Goal: Task Accomplishment & Management: Manage account settings

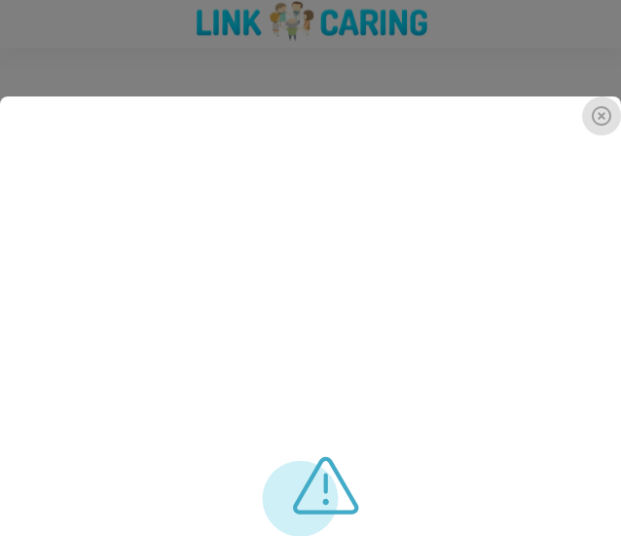
click at [602, 119] on icon "delete" at bounding box center [601, 115] width 23 height 23
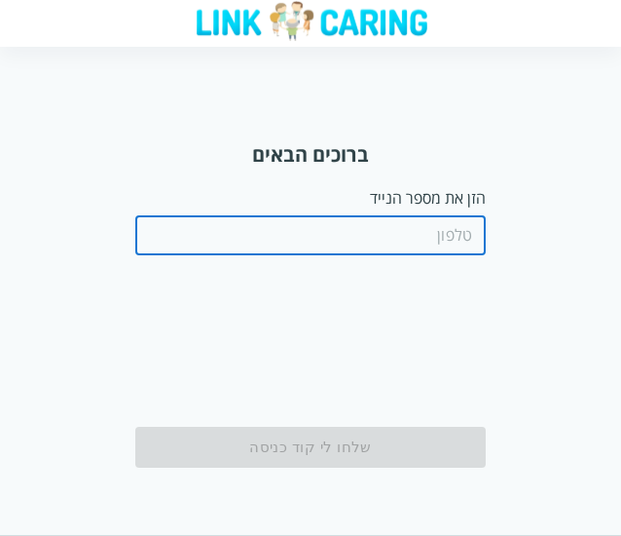
click at [450, 231] on input "tel" at bounding box center [310, 235] width 351 height 39
paste input "0587811111"
type input "0587811111"
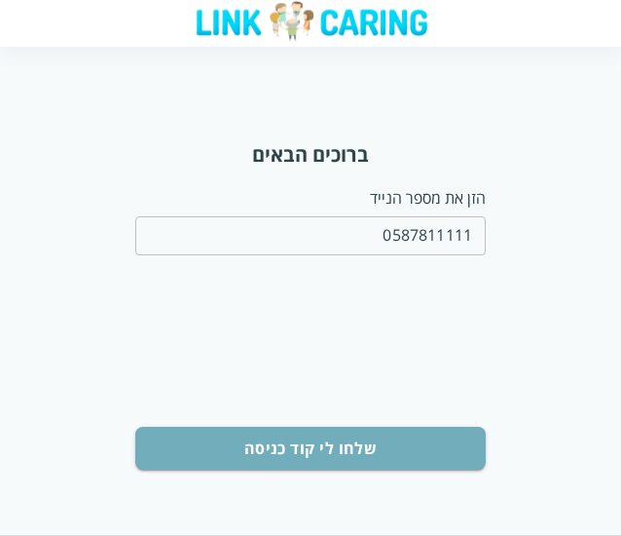
click at [400, 445] on button "שלחו לי קוד כניסה" at bounding box center [310, 448] width 351 height 43
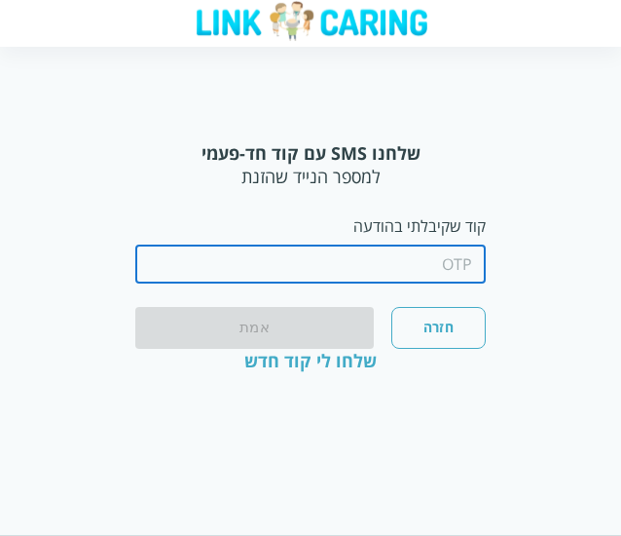
click at [440, 269] on input "string" at bounding box center [310, 263] width 351 height 39
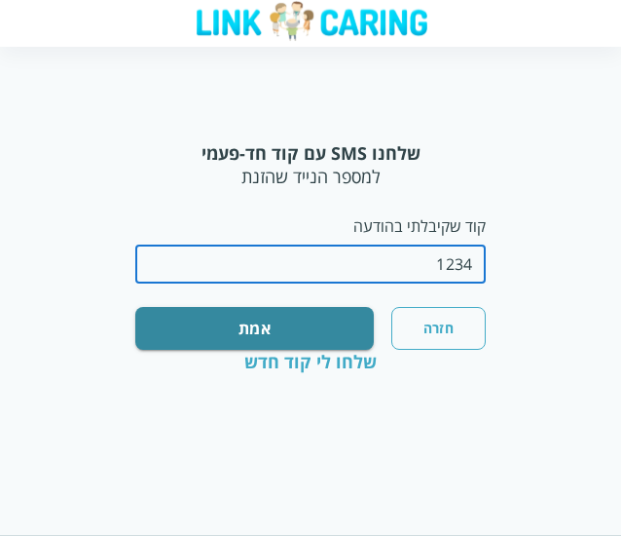
type input "1234"
click at [323, 326] on button "אמת" at bounding box center [254, 328] width 239 height 43
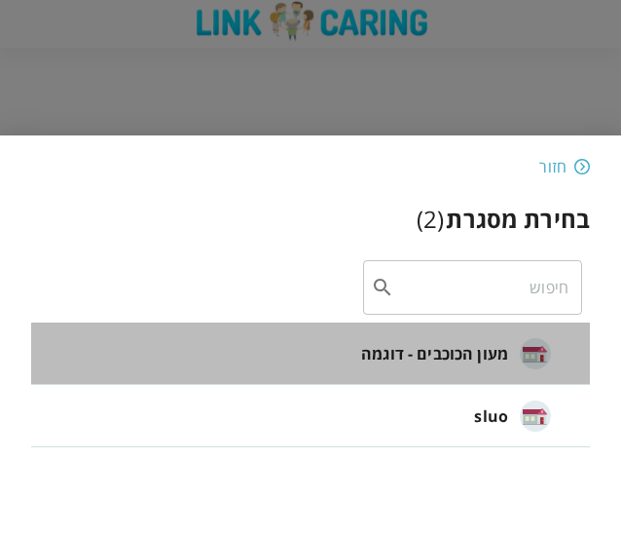
click at [403, 364] on span "מעון הכוכבים - דוגמה" at bounding box center [434, 353] width 147 height 23
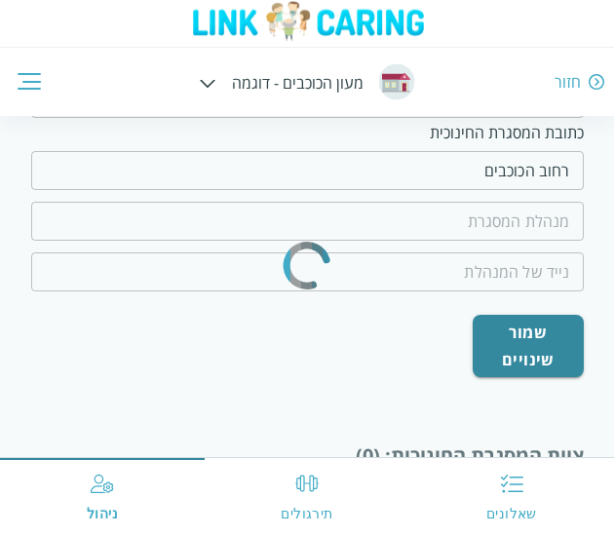
scroll to position [431, 0]
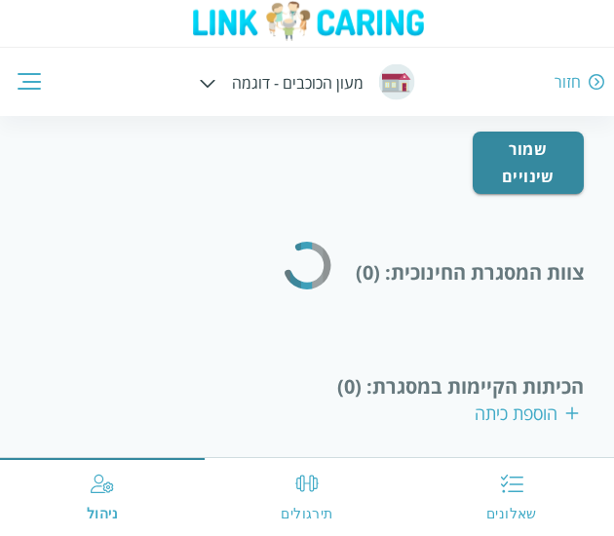
type input "המנהלת הטובה"
type input "0500000000"
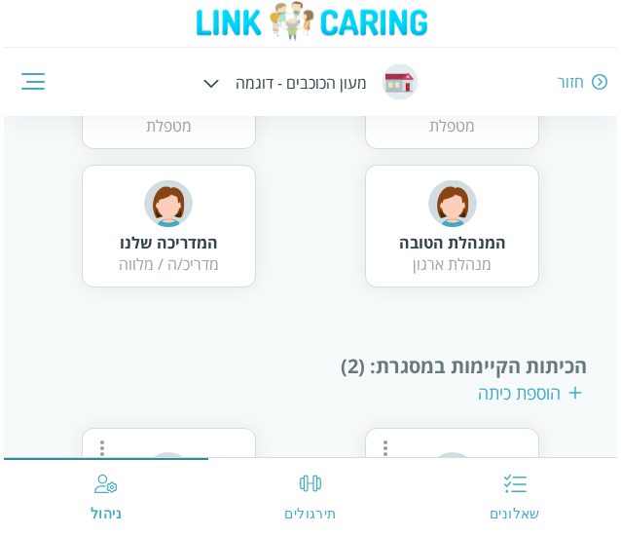
scroll to position [882, 0]
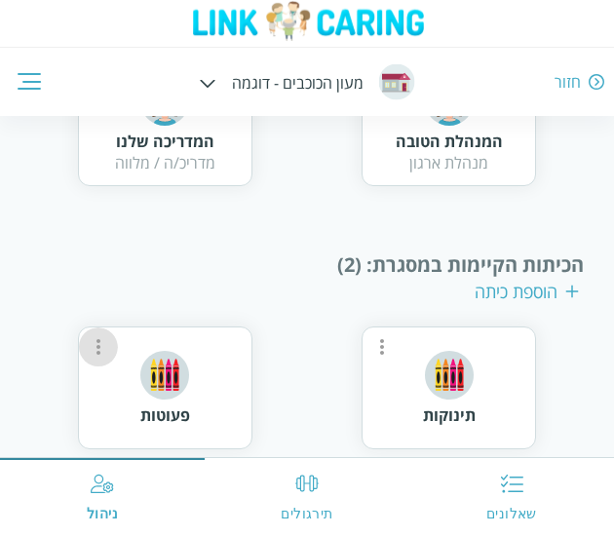
click at [95, 343] on icon "more" at bounding box center [98, 346] width 23 height 23
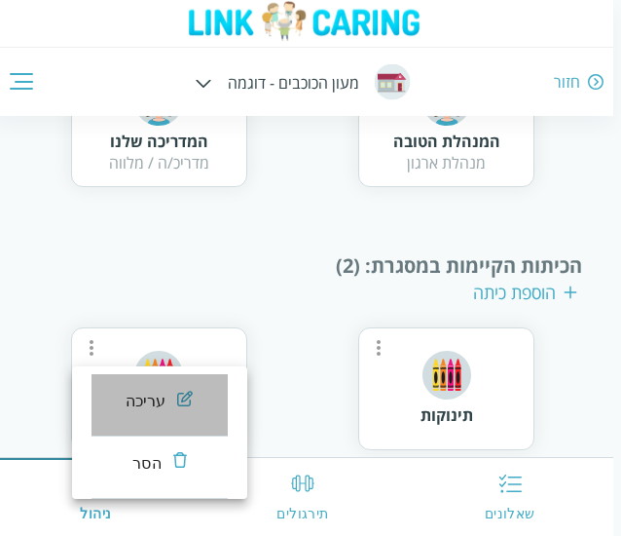
click at [198, 398] on li "עריכה" at bounding box center [160, 405] width 136 height 62
type input "פעוטות"
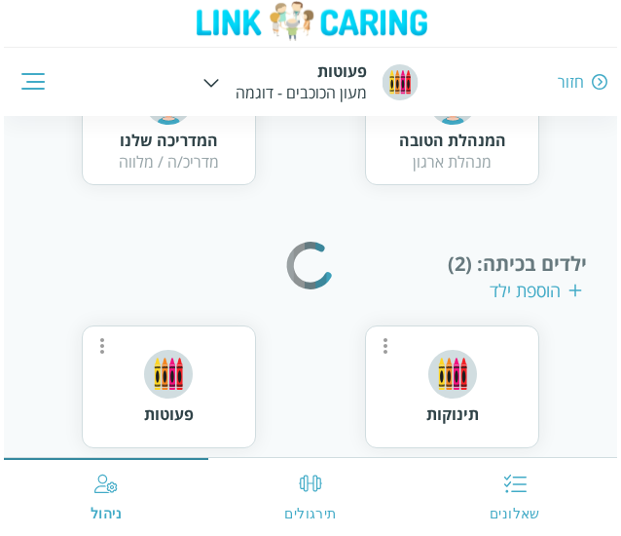
scroll to position [669, 0]
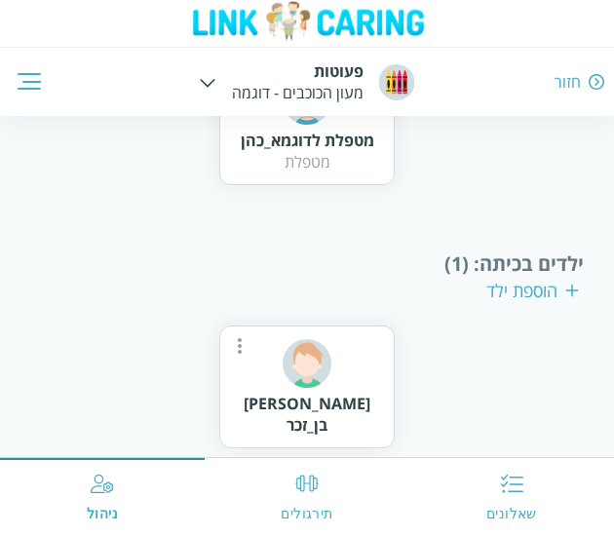
click at [238, 348] on icon "more" at bounding box center [239, 345] width 23 height 23
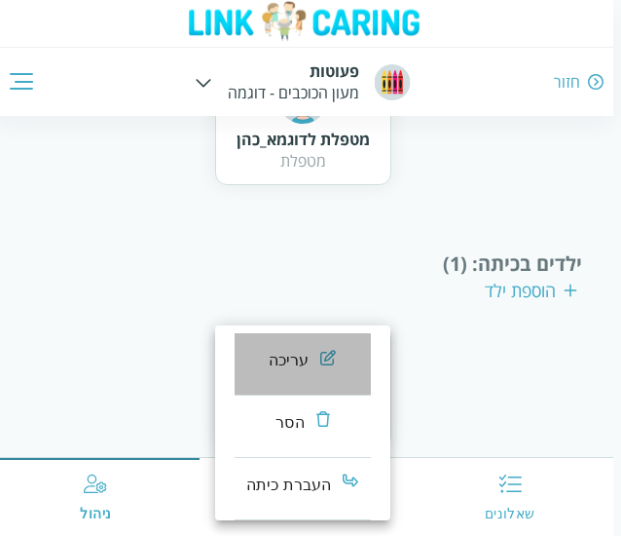
click at [288, 355] on div "עריכה" at bounding box center [289, 360] width 41 height 23
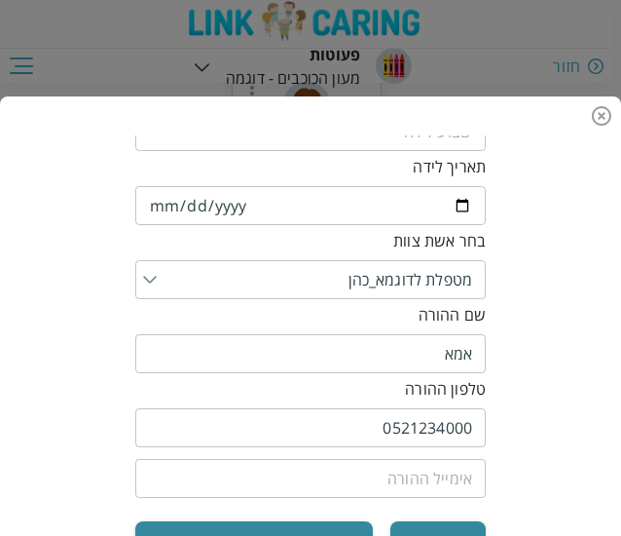
scroll to position [290, 0]
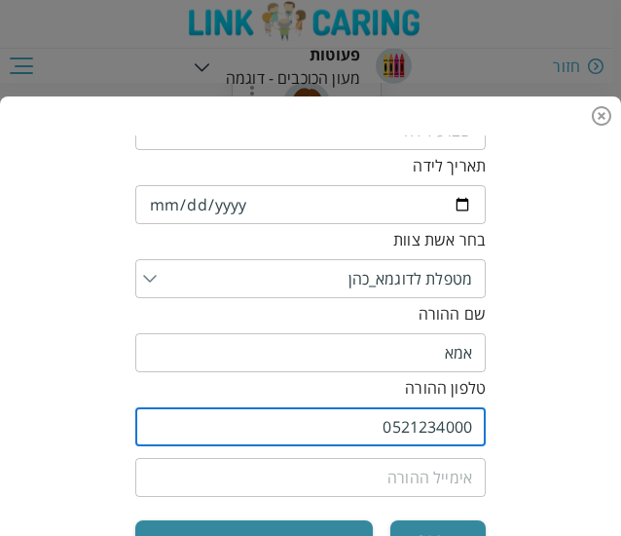
click at [390, 427] on input "0521234000" at bounding box center [310, 426] width 351 height 39
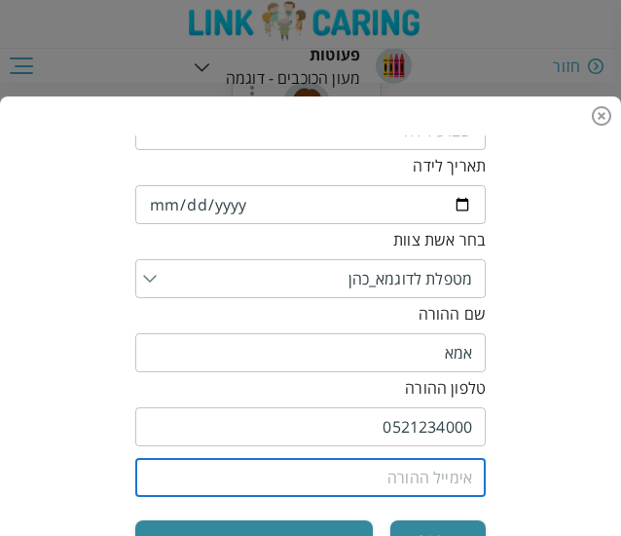
click at [379, 484] on input "email" at bounding box center [310, 477] width 351 height 39
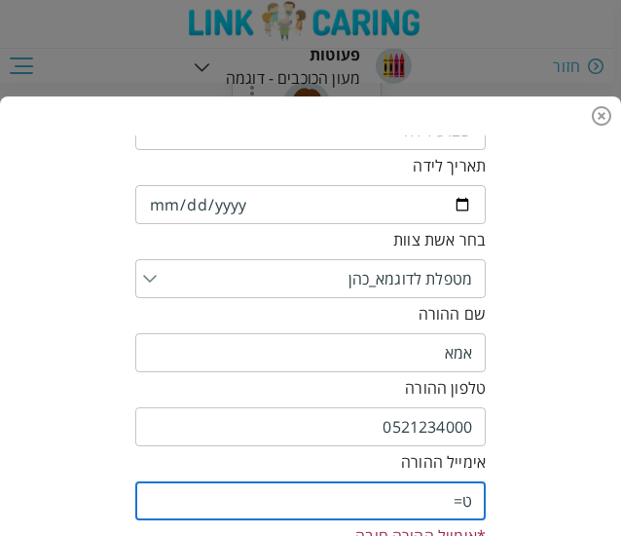
type input "ט"
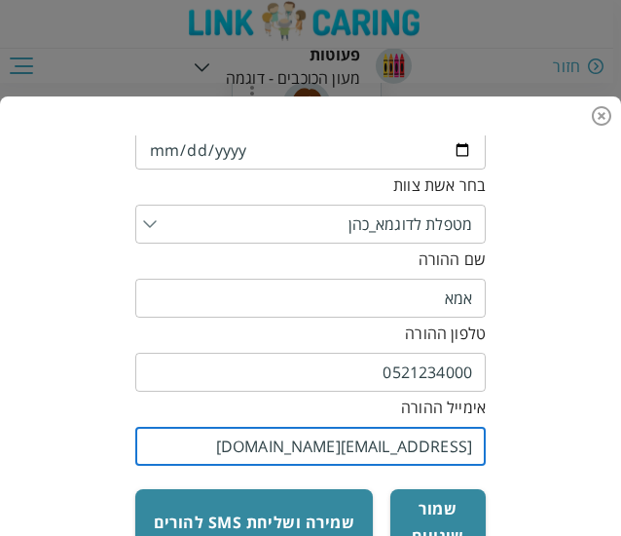
scroll to position [364, 0]
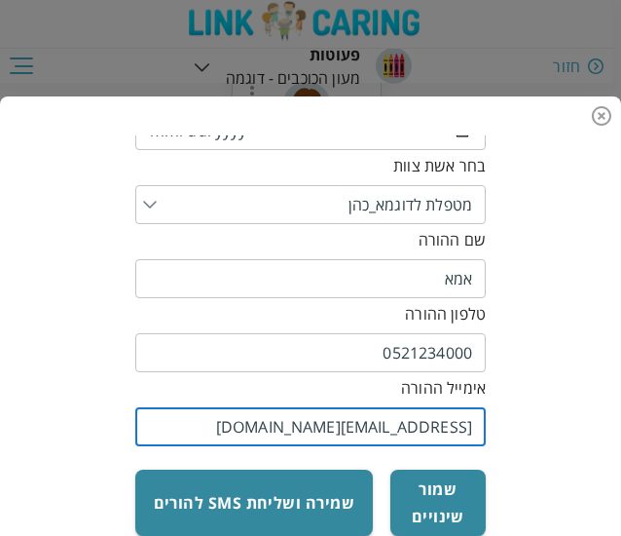
type input "[EMAIL_ADDRESS][DOMAIN_NAME]"
click at [436, 498] on button "שמור שינויים" at bounding box center [438, 502] width 95 height 66
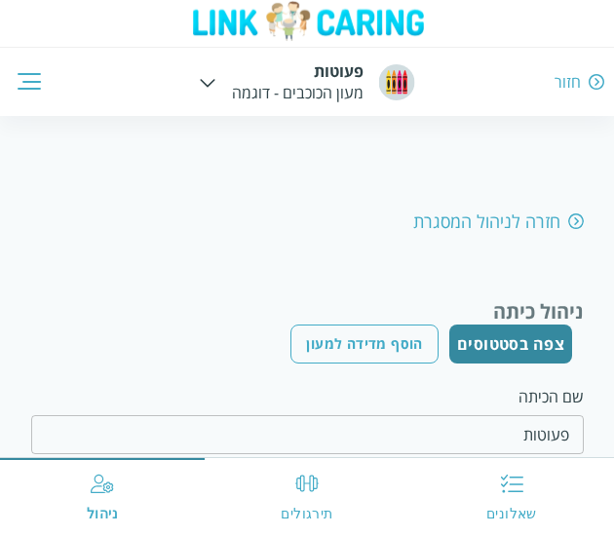
click at [567, 223] on div "חזרה לניהול המסגרת" at bounding box center [498, 220] width 170 height 23
type input "מעון הכוכבים - דוגמה"
type input "רחוב הכוכבים"
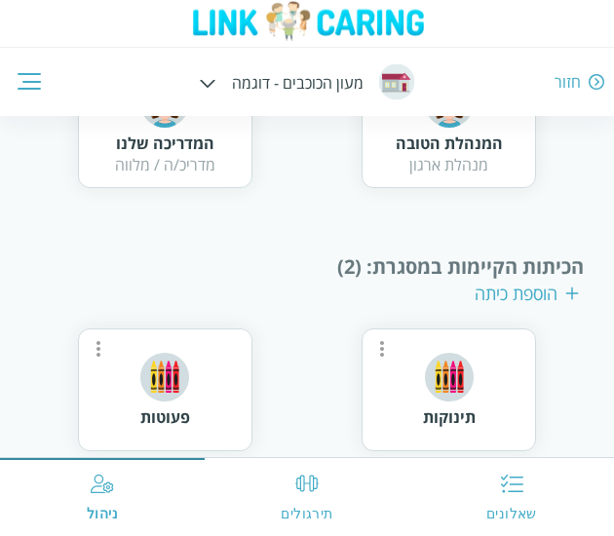
scroll to position [882, 0]
